Goal: Transaction & Acquisition: Purchase product/service

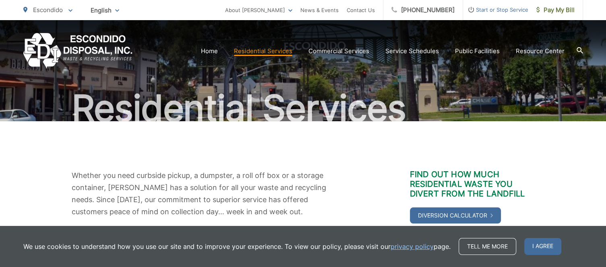
scroll to position [161, 0]
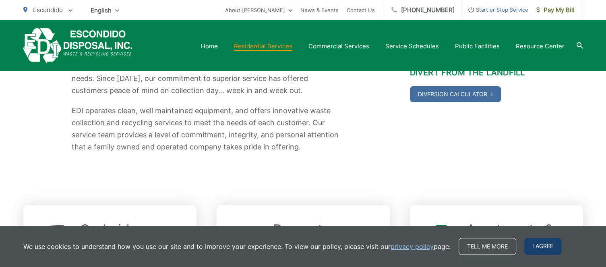
click at [548, 244] on span "I agree" at bounding box center [543, 246] width 37 height 17
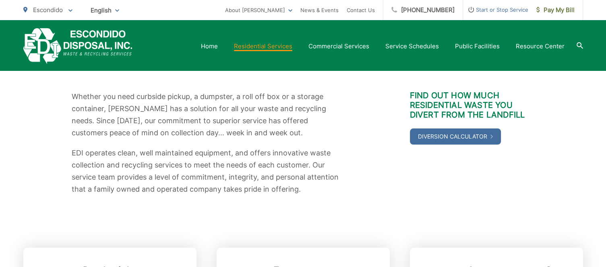
scroll to position [0, 0]
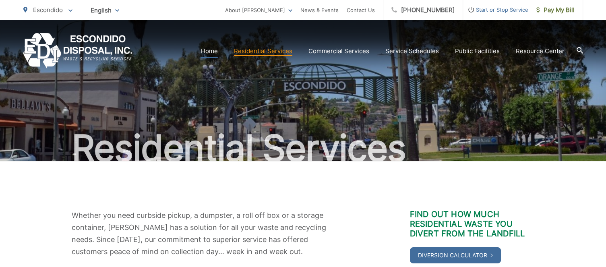
click at [211, 53] on link "Home" at bounding box center [209, 51] width 17 height 10
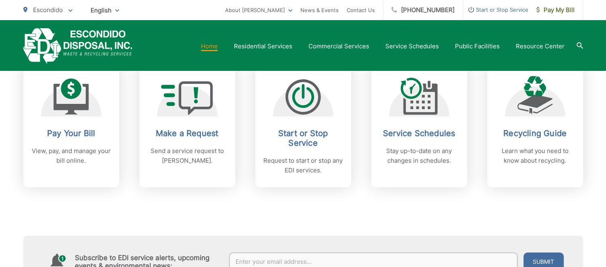
scroll to position [363, 0]
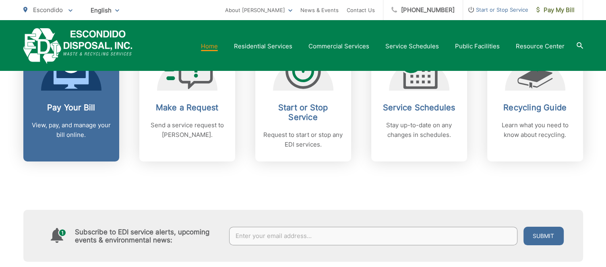
click at [77, 109] on h2 "Pay Your Bill" at bounding box center [71, 108] width 80 height 10
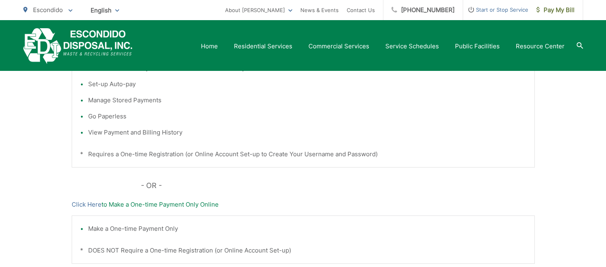
scroll to position [282, 0]
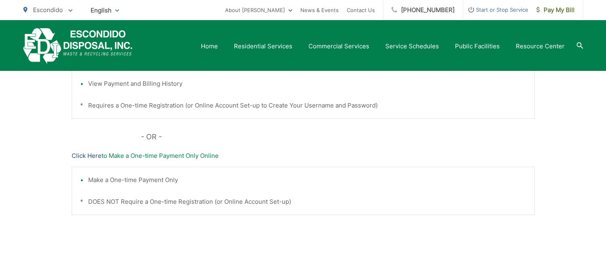
click at [83, 152] on link "Click Here" at bounding box center [87, 156] width 30 height 10
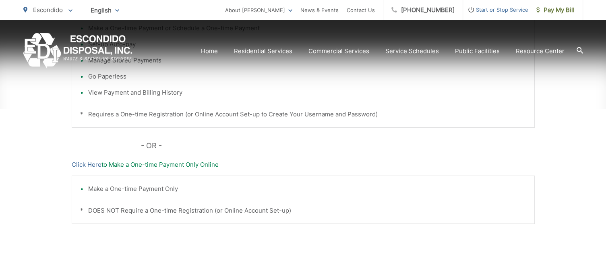
scroll to position [282, 0]
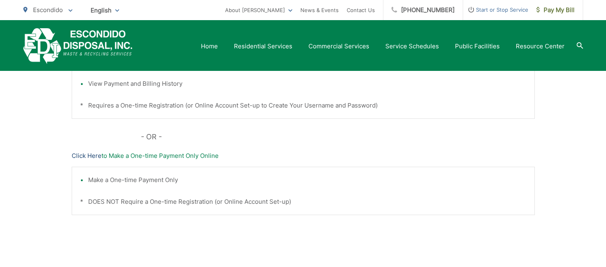
click at [82, 156] on link "Click Here" at bounding box center [87, 156] width 30 height 10
click at [89, 154] on link "Click Here" at bounding box center [87, 156] width 30 height 10
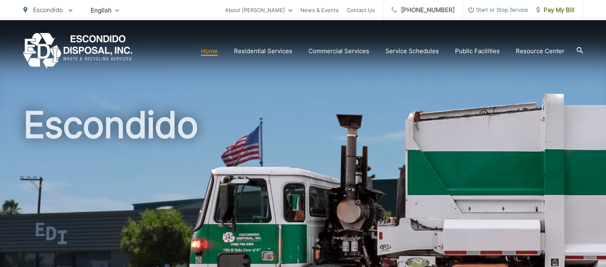
click at [71, 8] on span at bounding box center [70, 10] width 4 height 10
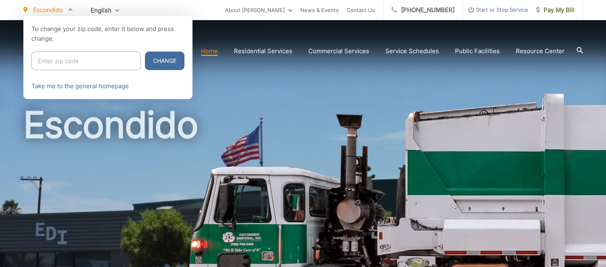
click at [82, 58] on input "Enter zip code" at bounding box center [86, 61] width 110 height 19
type input "92025"
click at [152, 67] on button "Change" at bounding box center [164, 61] width 39 height 19
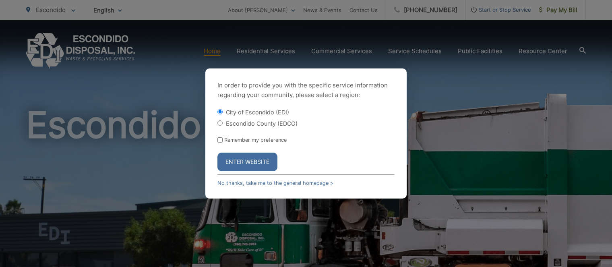
click at [218, 139] on input "Remember my preference" at bounding box center [220, 139] width 5 height 5
checkbox input "true"
click at [243, 158] on button "Enter Website" at bounding box center [248, 162] width 60 height 19
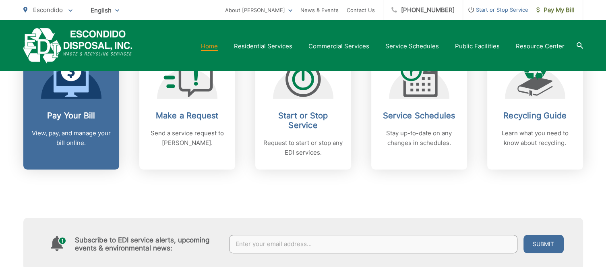
scroll to position [363, 0]
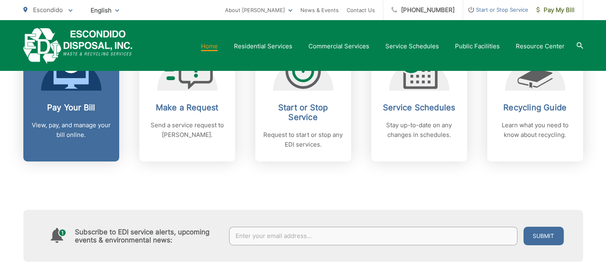
click at [68, 76] on icon at bounding box center [71, 71] width 35 height 36
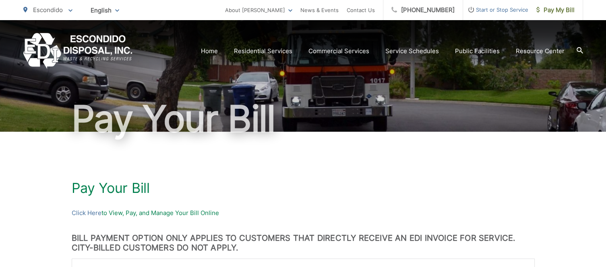
scroll to position [161, 0]
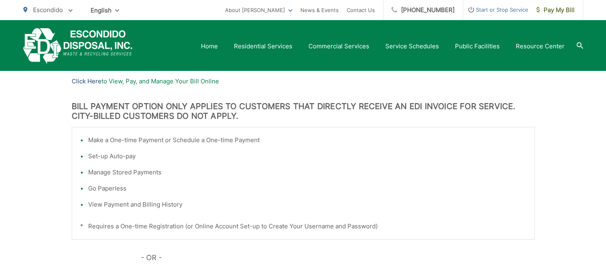
click at [93, 80] on link "Click Here" at bounding box center [87, 82] width 30 height 10
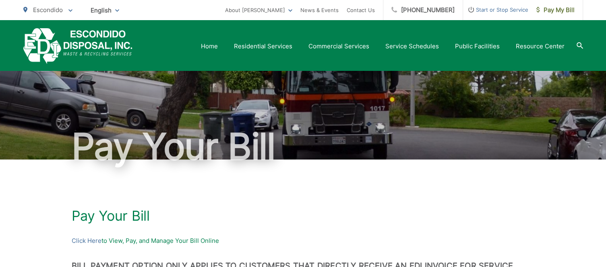
scroll to position [0, 0]
